Goal: Complete application form

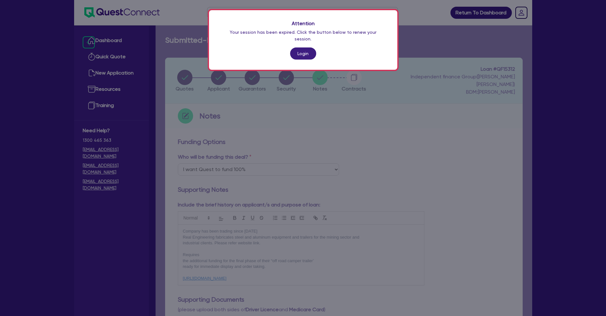
select select "Quest Finance - Own Book"
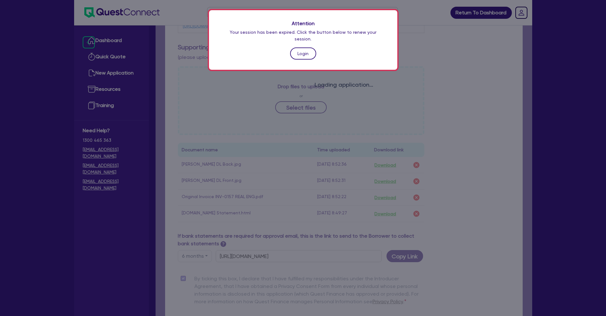
click at [301, 48] on link "Login" at bounding box center [303, 53] width 26 height 12
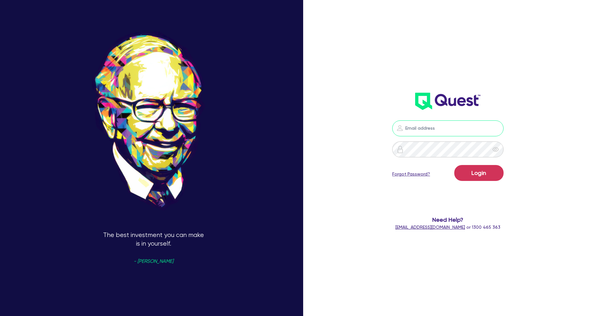
type input "[PERSON_NAME][EMAIL_ADDRESS][PERSON_NAME][DOMAIN_NAME]"
click at [502, 175] on button "Login" at bounding box center [478, 173] width 49 height 16
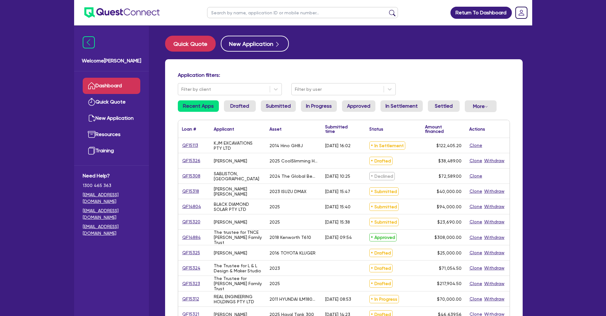
click at [244, 13] on input "text" at bounding box center [302, 12] width 191 height 11
type input "[PERSON_NAME]"
click at [387, 10] on button "submit" at bounding box center [392, 14] width 10 height 9
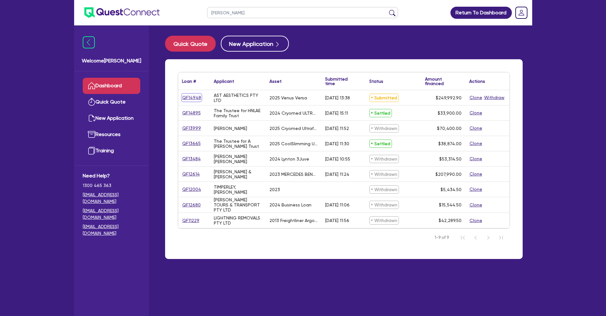
click at [196, 95] on link "QF14948" at bounding box center [191, 97] width 19 height 7
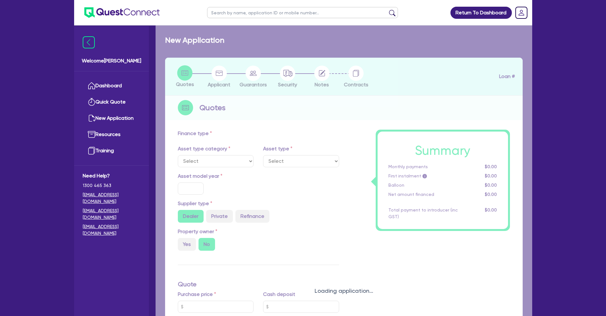
select select "SECONDARY_ASSETS"
type input "2025"
radio input "true"
type input "255,138.4"
type input "5,800"
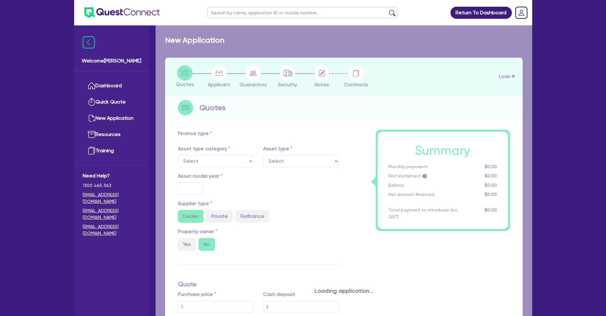
type input "4"
type input "9,999.72"
type input "7.49"
select select "MEDICAL_DENTAL_LABORATORY_EQUIPMENT"
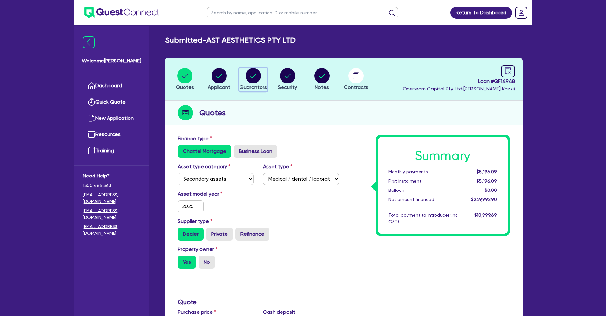
click at [252, 75] on circle "button" at bounding box center [253, 75] width 15 height 15
select select "MRS"
select select "WA"
select select "MARRIED"
select select "PROPERTY"
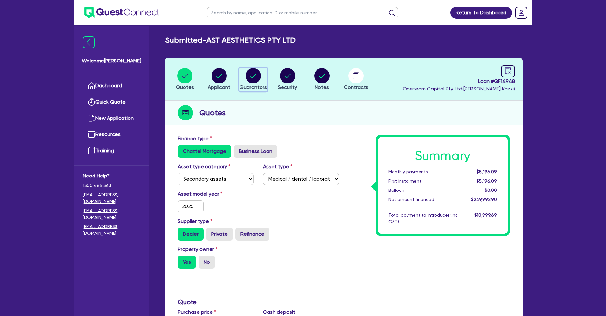
select select "VEHICLE"
select select "CASH"
select select "MORTGAGE"
select select "VEHICLE_LOAN"
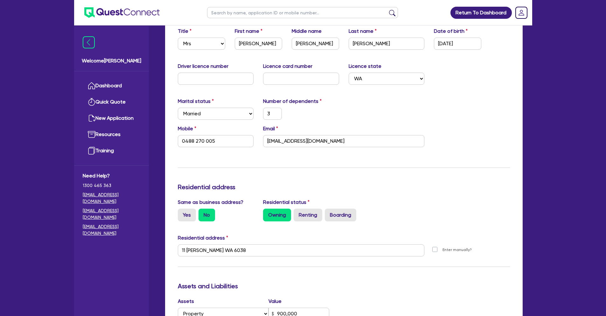
scroll to position [124, 0]
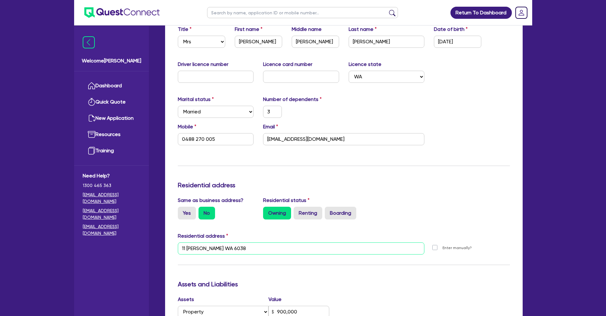
drag, startPoint x: 260, startPoint y: 248, endPoint x: 177, endPoint y: 249, distance: 83.7
click at [177, 249] on div "11 [PERSON_NAME] WA 6038" at bounding box center [301, 250] width 256 height 17
